Goal: Information Seeking & Learning: Check status

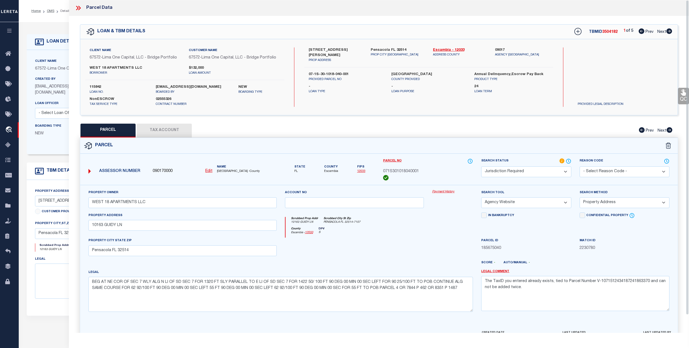
select select "JR"
select select "AGW"
select select "ADD"
select select "NonEscrow"
click at [50, 11] on link "OMS" at bounding box center [50, 10] width 7 height 3
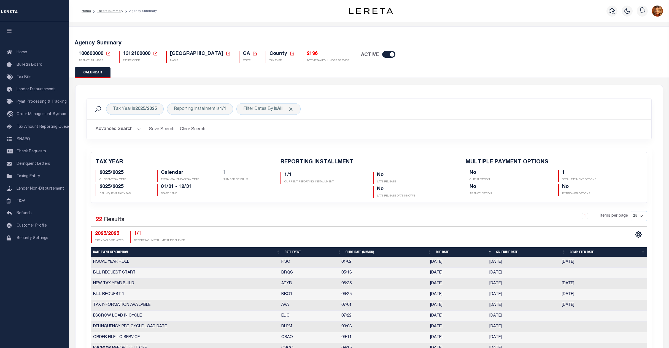
scroll to position [73, 0]
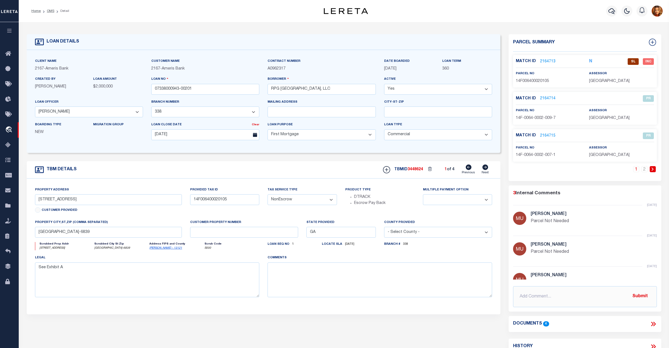
select select "200"
select select "139020"
select select "25678"
select select "10"
select select "20"
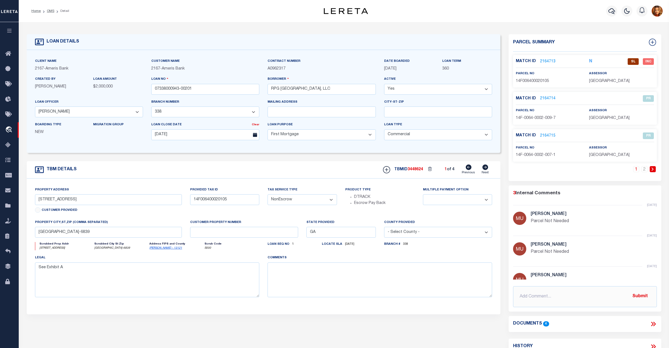
select select "NonEscrow"
click at [48, 8] on ol "Home OMS Detail" at bounding box center [50, 11] width 47 height 12
click at [48, 12] on link "OMS" at bounding box center [50, 10] width 7 height 3
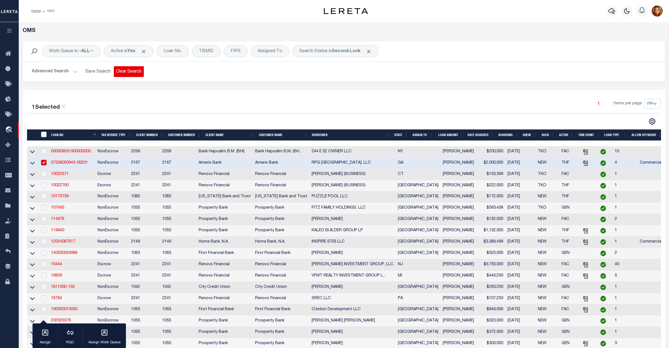
click at [125, 70] on button "Clear Search" at bounding box center [129, 71] width 30 height 11
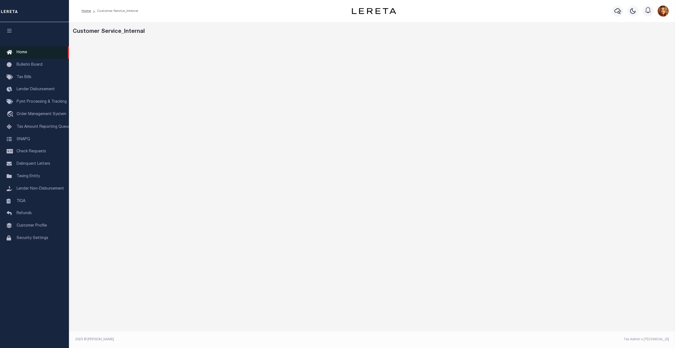
click at [18, 50] on span "Home" at bounding box center [22, 52] width 10 height 4
click at [19, 52] on span "Home" at bounding box center [22, 52] width 10 height 4
click at [28, 113] on span "Order Management System" at bounding box center [42, 114] width 50 height 4
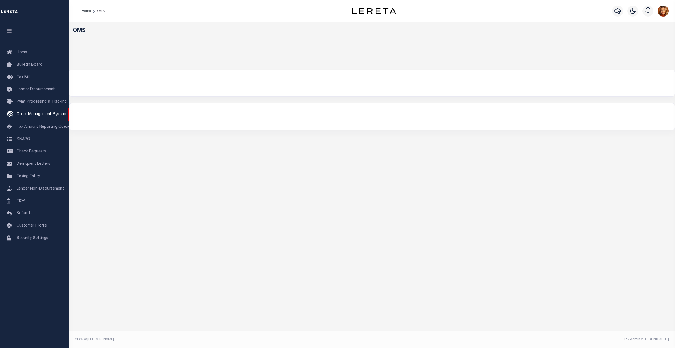
select select "200"
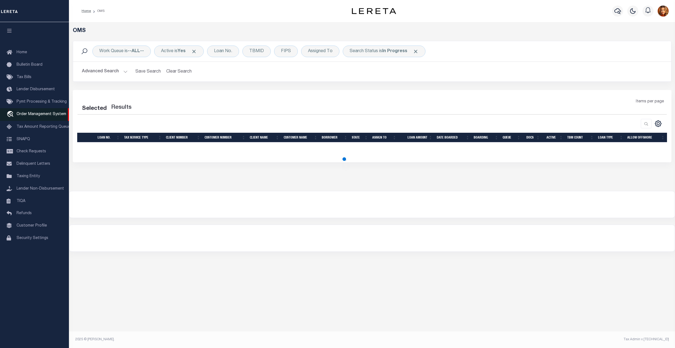
select select "200"
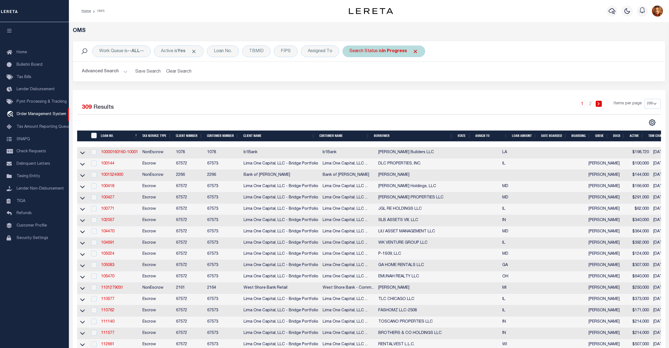
click at [394, 50] on b "In Progress" at bounding box center [394, 51] width 25 height 4
click at [378, 77] on select "Automated Search Bad Parcel Complete Duplicate Parcel High Dollar Reporting In …" at bounding box center [390, 78] width 81 height 10
select select "QC"
click at [352, 73] on select "Automated Search Bad Parcel Complete Duplicate Parcel High Dollar Reporting In …" at bounding box center [390, 78] width 81 height 10
click at [427, 90] on input "Apply" at bounding box center [423, 90] width 16 height 9
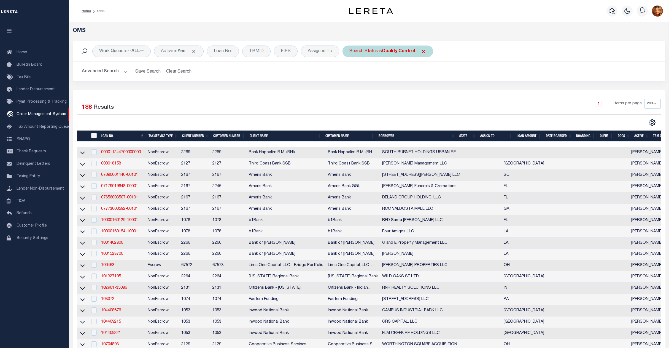
click at [403, 50] on b "Quality Control" at bounding box center [398, 51] width 33 height 4
click at [374, 78] on select "Automated Search Bad Parcel Complete Duplicate Parcel High Dollar Reporting In …" at bounding box center [390, 78] width 81 height 10
select select "RD"
click at [352, 73] on select "Automated Search Bad Parcel Complete Duplicate Parcel High Dollar Reporting In …" at bounding box center [390, 78] width 81 height 10
click at [424, 93] on input "Apply" at bounding box center [423, 90] width 16 height 9
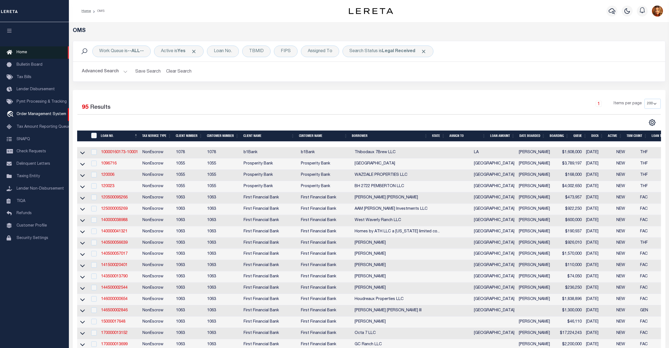
click at [24, 52] on span "Home" at bounding box center [22, 52] width 10 height 4
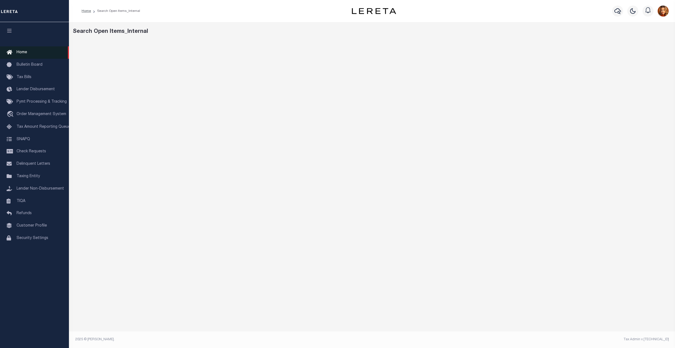
click at [18, 53] on span "Home" at bounding box center [22, 52] width 10 height 4
click at [408, 8] on div at bounding box center [374, 11] width 99 height 6
